Goal: Check status: Check status

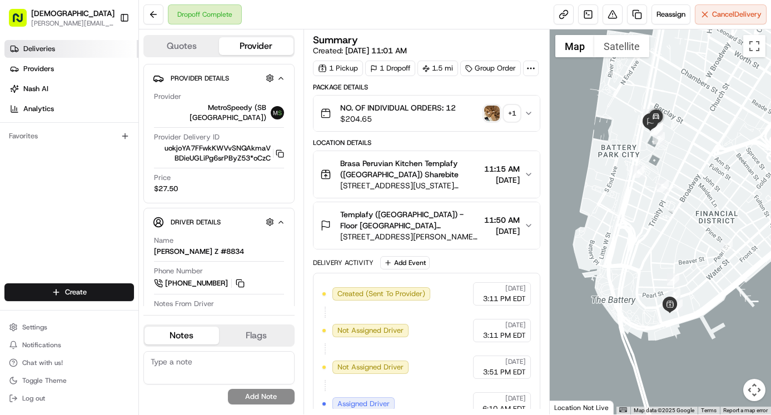
click at [48, 53] on span "Deliveries" at bounding box center [39, 49] width 32 height 10
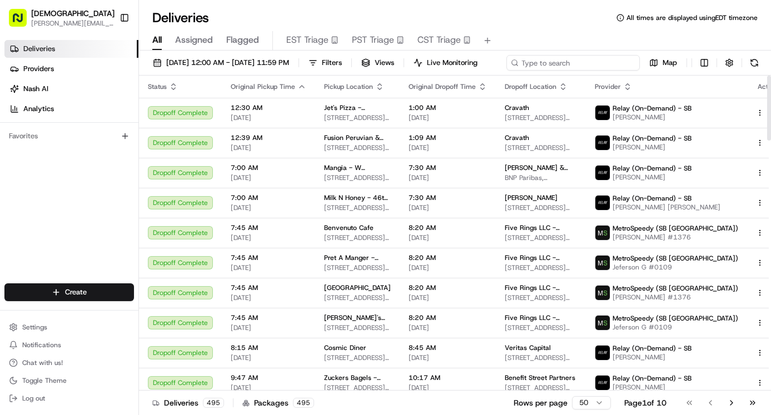
click at [609, 61] on div "[DATE] 12:00 AM - [DATE] 11:59 PM Filters Views Live Monitoring Map" at bounding box center [455, 65] width 632 height 21
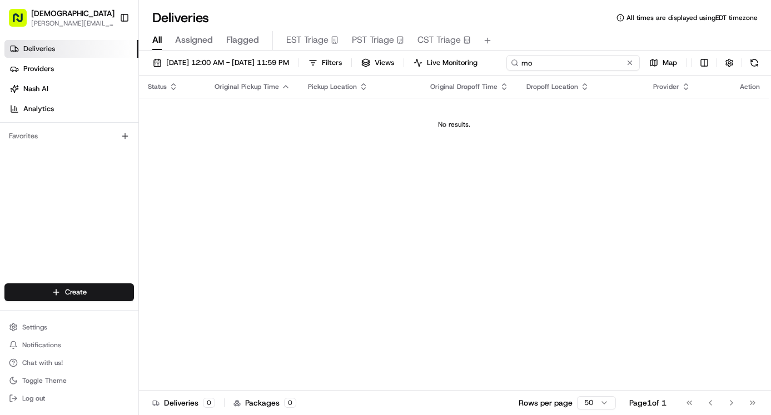
type input "m"
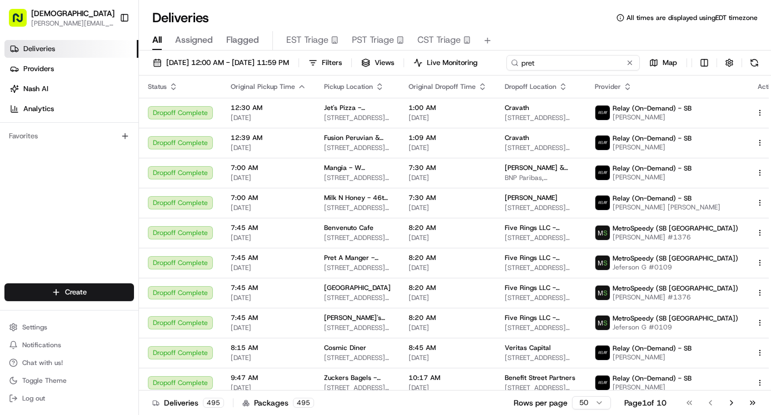
type input "pret"
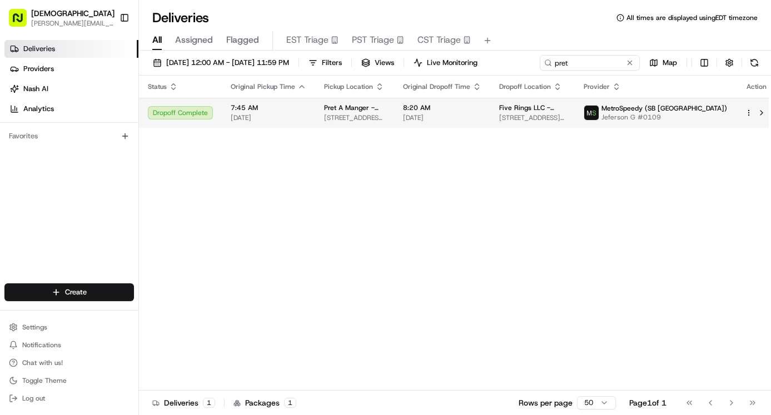
click at [440, 122] on span "[DATE]" at bounding box center [442, 117] width 78 height 9
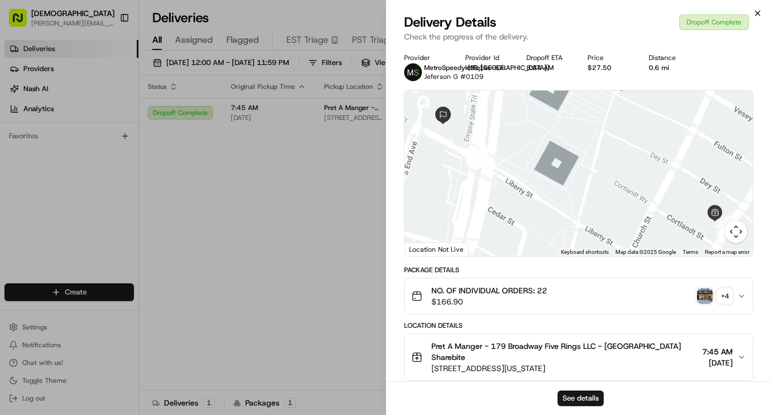
click at [761, 12] on icon "button" at bounding box center [757, 13] width 9 height 9
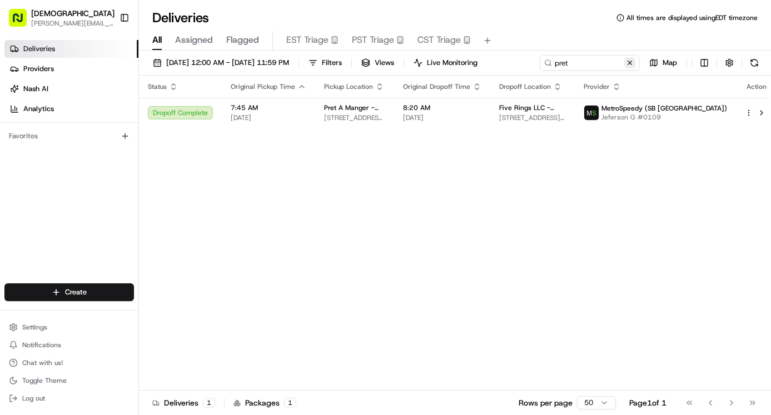
click at [629, 67] on button at bounding box center [629, 62] width 11 height 11
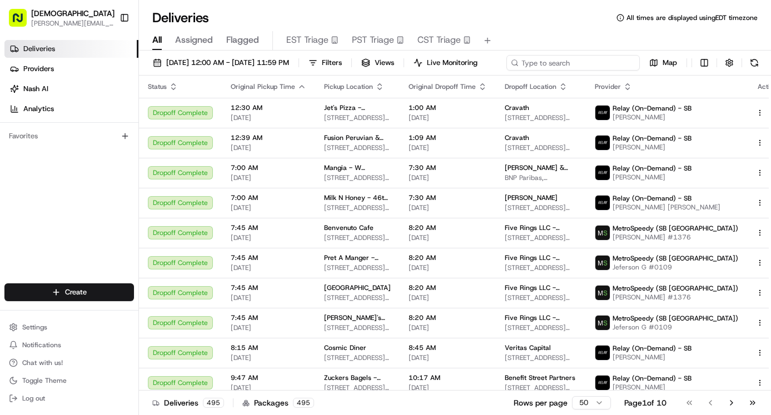
click at [595, 64] on input at bounding box center [572, 63] width 133 height 16
type input "dos toros"
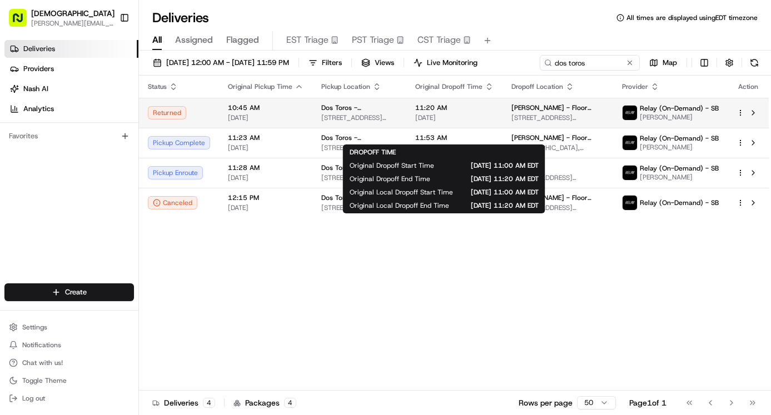
click at [485, 122] on span "[DATE]" at bounding box center [454, 117] width 78 height 9
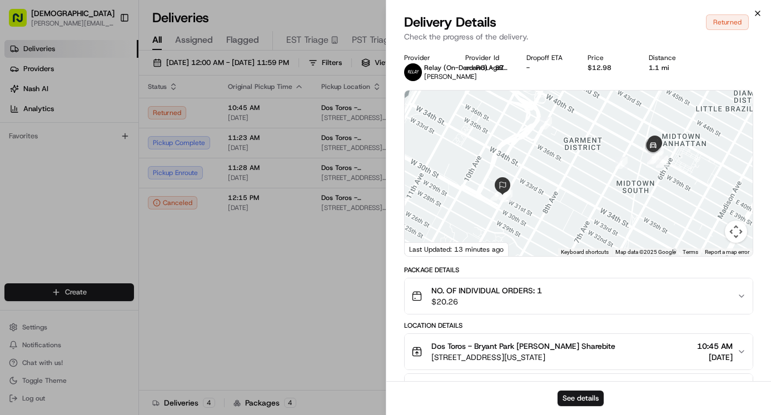
click at [755, 16] on icon "button" at bounding box center [757, 13] width 9 height 9
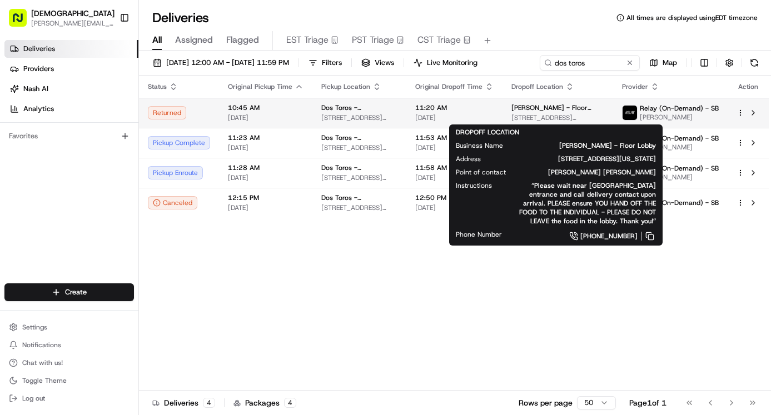
click at [477, 116] on span "[DATE]" at bounding box center [454, 117] width 78 height 9
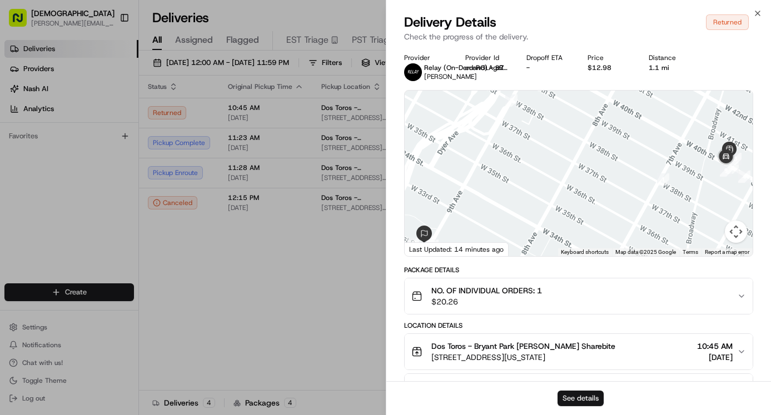
click at [572, 400] on button "See details" at bounding box center [581, 399] width 46 height 16
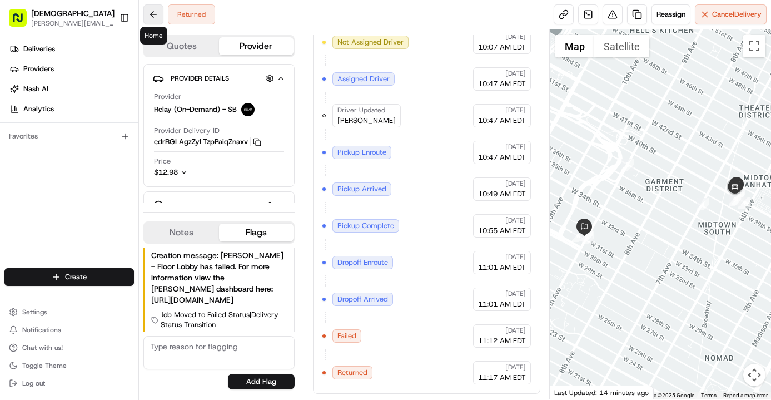
click at [156, 12] on button at bounding box center [153, 14] width 20 height 20
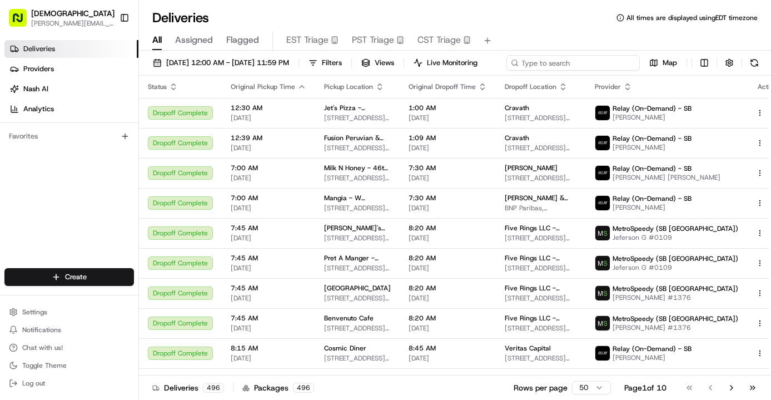
click at [574, 61] on div "[DATE] 12:00 AM - [DATE] 11:59 PM Filters Views Live Monitoring Map" at bounding box center [455, 65] width 632 height 21
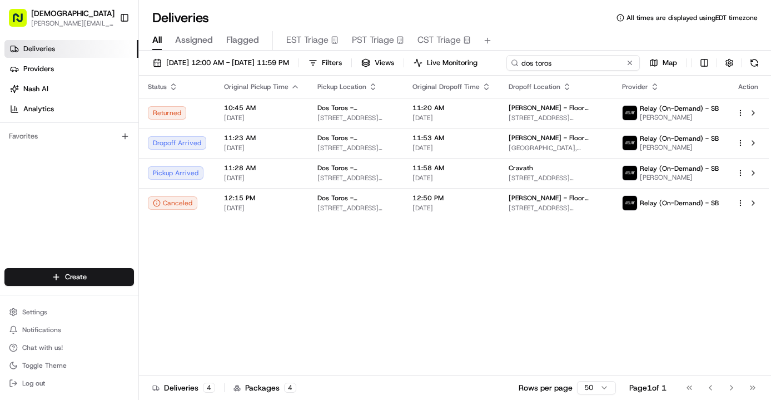
type input "dos toros"
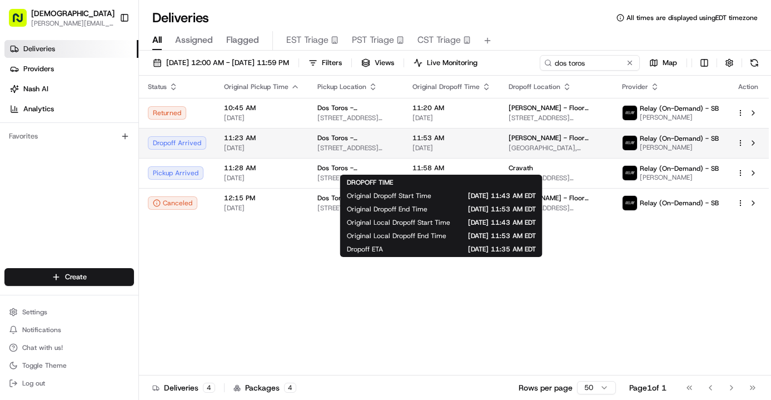
click at [463, 142] on span "11:53 AM" at bounding box center [452, 137] width 78 height 9
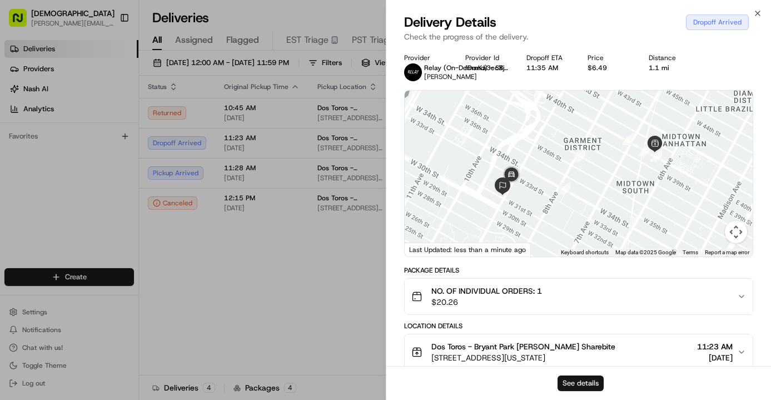
click at [588, 381] on button "See details" at bounding box center [581, 383] width 46 height 16
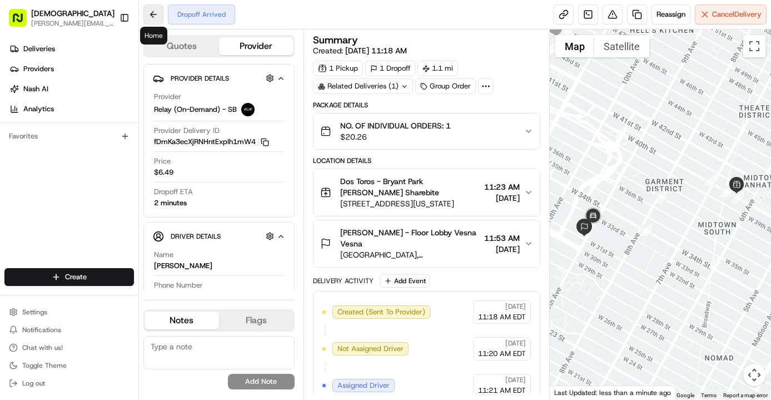
click at [153, 12] on button at bounding box center [153, 14] width 20 height 20
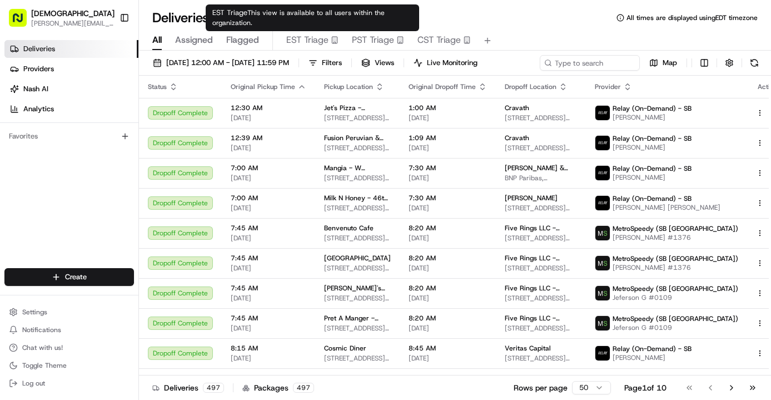
click at [302, 41] on span "EST Triage" at bounding box center [307, 39] width 42 height 13
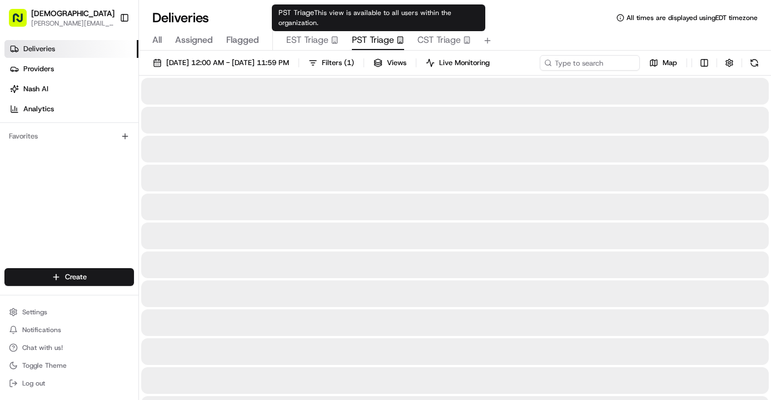
click at [366, 42] on span "PST Triage" at bounding box center [373, 39] width 42 height 13
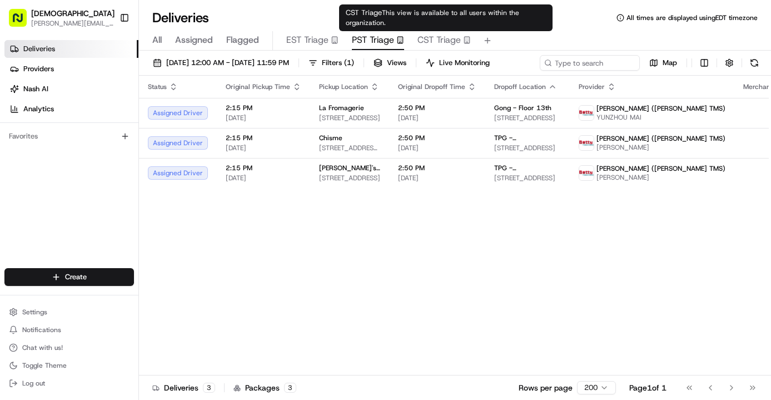
click at [439, 43] on span "CST Triage" at bounding box center [439, 39] width 43 height 13
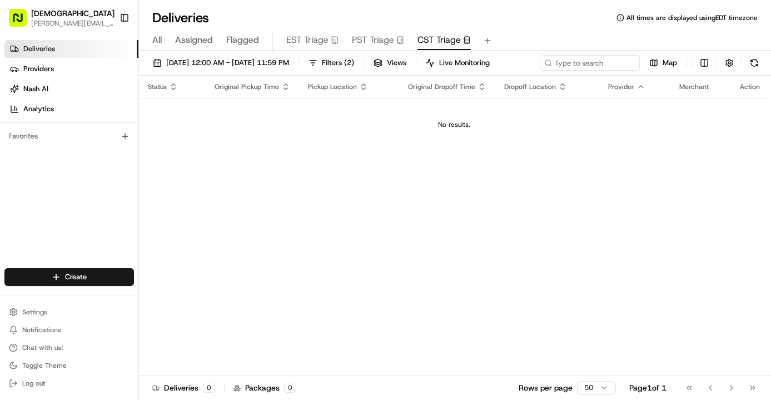
click at [182, 38] on span "Assigned" at bounding box center [194, 39] width 38 height 13
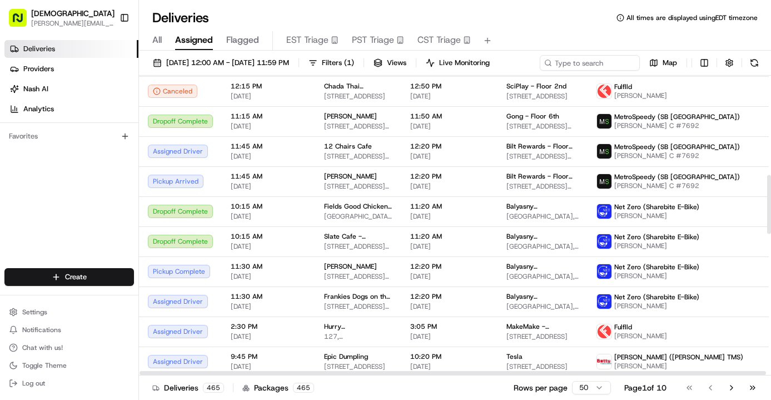
scroll to position [505, 0]
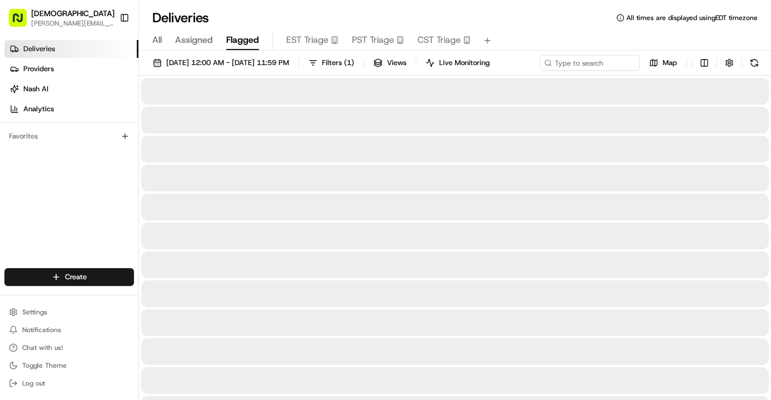
click at [241, 42] on span "Flagged" at bounding box center [242, 39] width 33 height 13
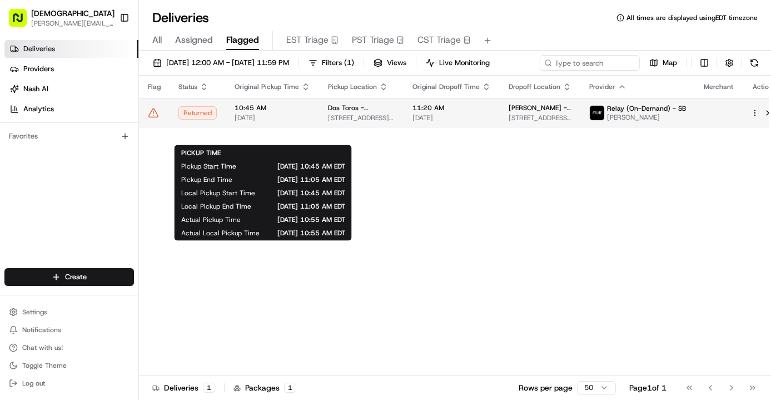
click at [298, 122] on span "[DATE]" at bounding box center [273, 117] width 76 height 9
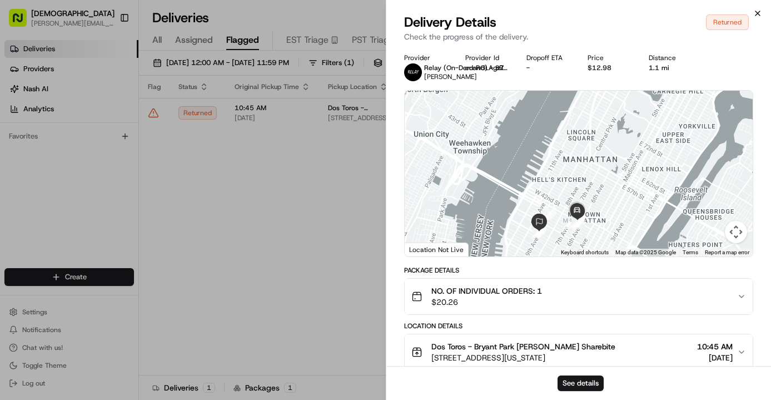
click at [757, 13] on icon "button" at bounding box center [757, 13] width 9 height 9
